Goal: Task Accomplishment & Management: Use online tool/utility

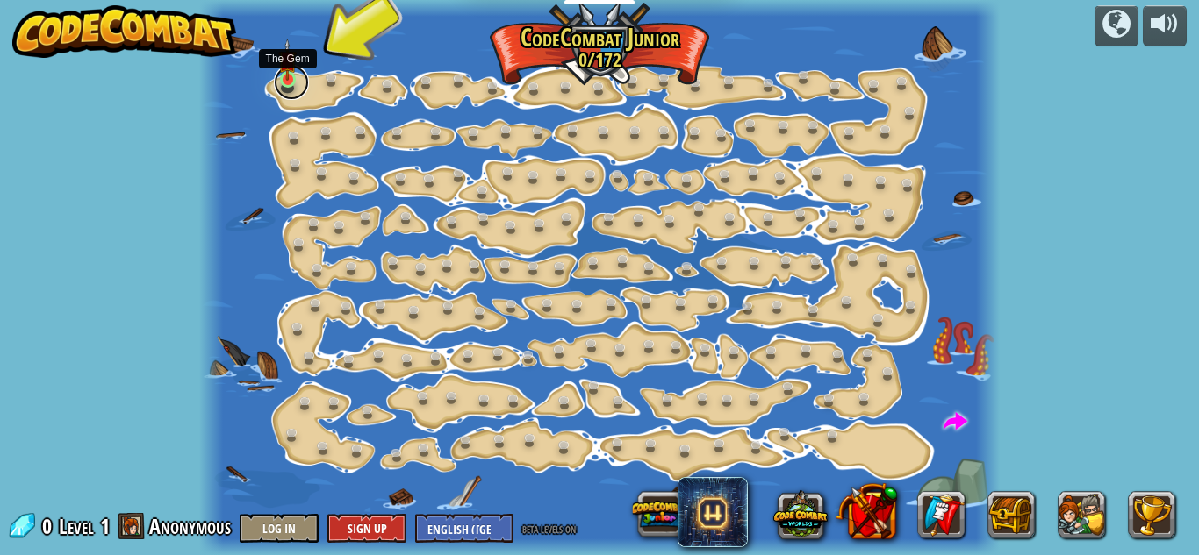
click at [298, 75] on link at bounding box center [291, 82] width 35 height 35
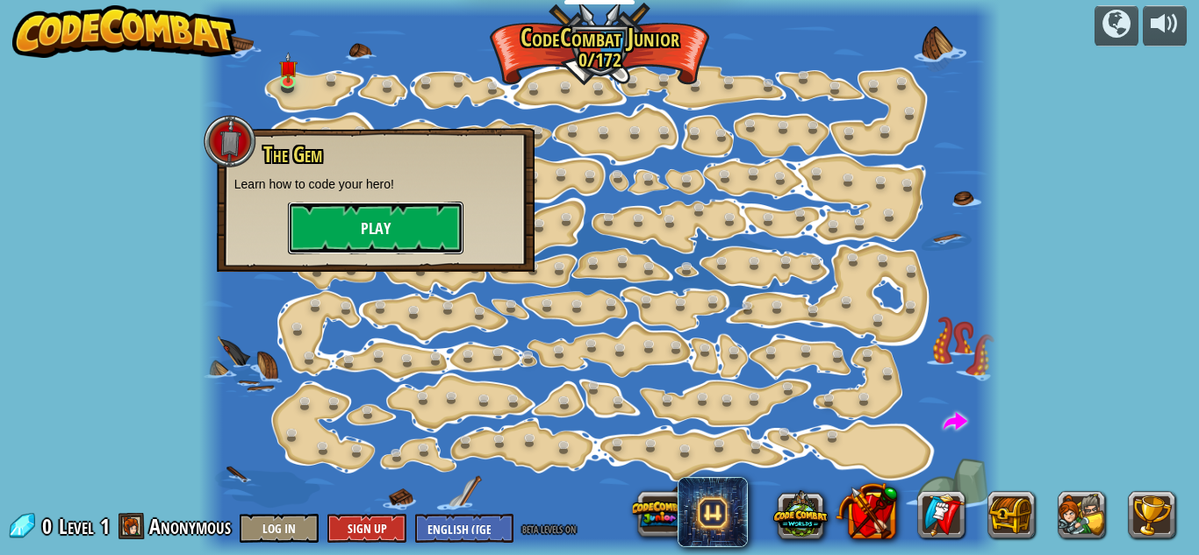
click at [414, 221] on button "Play" at bounding box center [376, 228] width 176 height 53
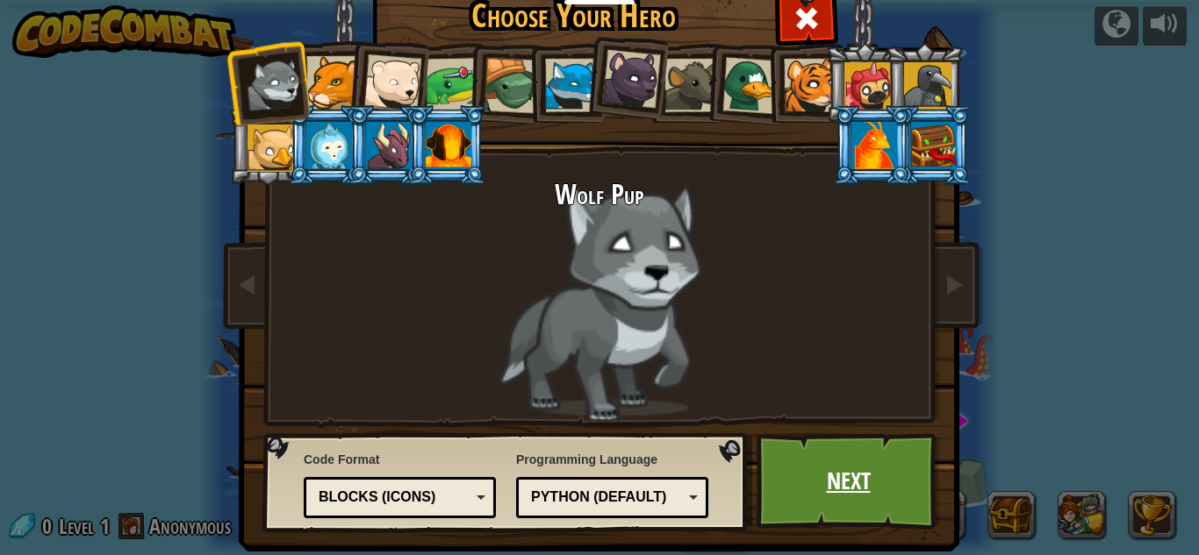
click at [870, 471] on link "Next" at bounding box center [847, 482] width 183 height 97
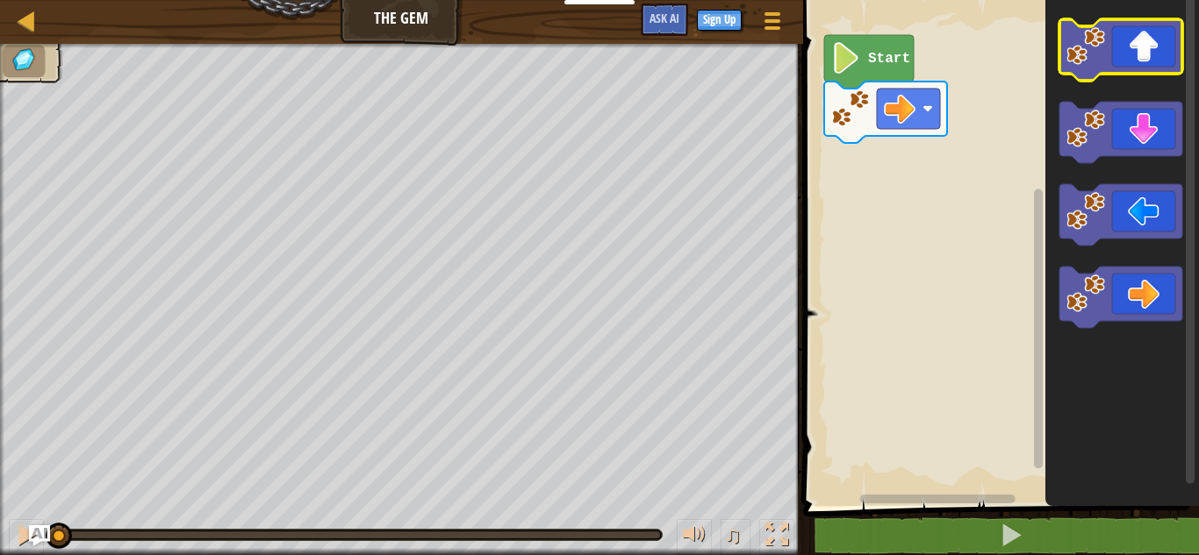
click at [1134, 47] on icon "Blockly Workspace" at bounding box center [1120, 49] width 123 height 61
